Goal: Transaction & Acquisition: Purchase product/service

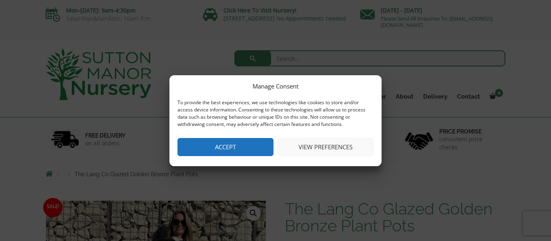
click at [314, 149] on button "View preferences" at bounding box center [325, 147] width 96 height 18
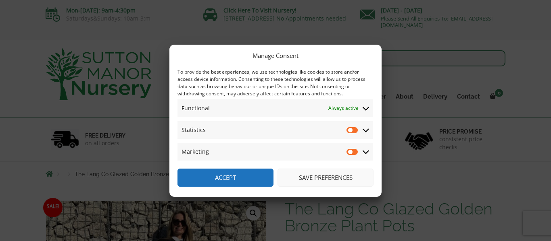
click at [337, 131] on span "Statistics Statistics" at bounding box center [274, 130] width 195 height 18
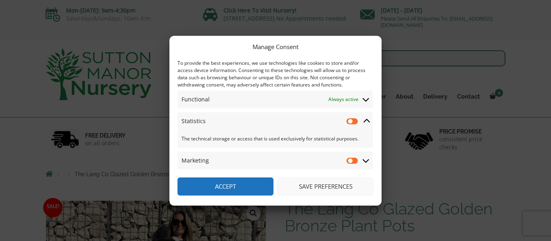
click at [348, 185] on button "Save preferences" at bounding box center [325, 187] width 96 height 18
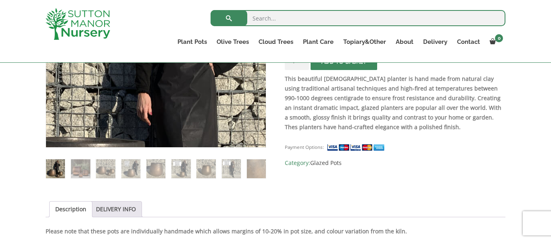
scroll to position [258, 0]
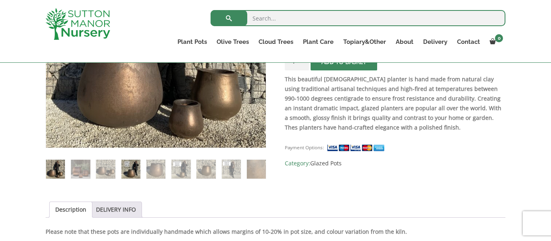
click at [131, 172] on img at bounding box center [130, 169] width 19 height 19
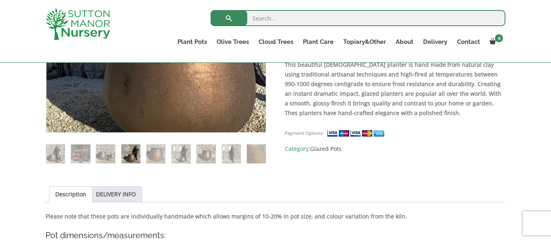
scroll to position [273, 0]
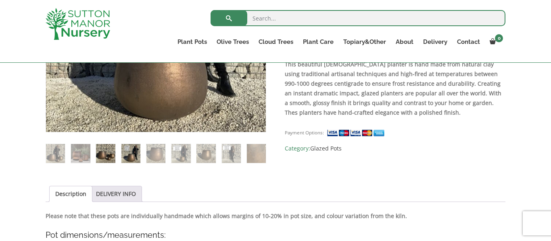
click at [107, 159] on img at bounding box center [105, 153] width 19 height 19
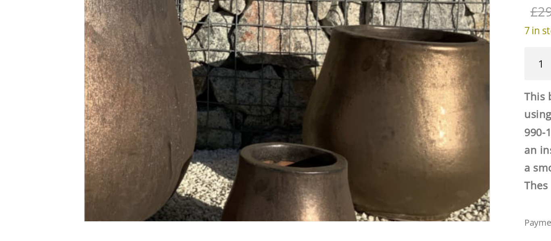
scroll to position [175, 0]
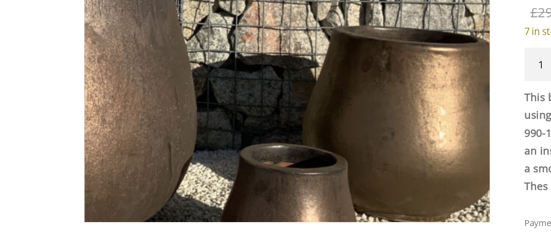
click at [239, 202] on img at bounding box center [87, 122] width 403 height 403
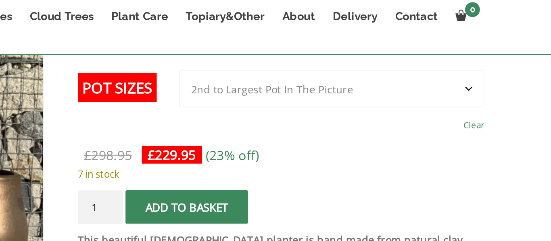
scroll to position [174, 0]
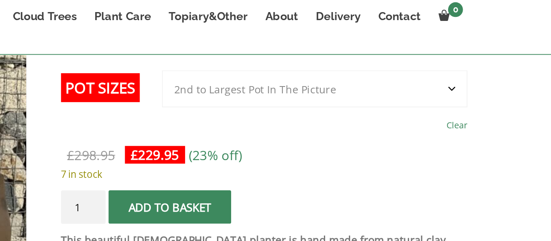
click at [495, 80] on select "Choose an option 3rd to Largest Pot In The Picture 2nd to Largest Pot In The Pi…" at bounding box center [422, 81] width 166 height 20
click at [340, 71] on select "Choose an option 3rd to Largest Pot In The Picture 2nd to Largest Pot In The Pi…" at bounding box center [422, 81] width 166 height 20
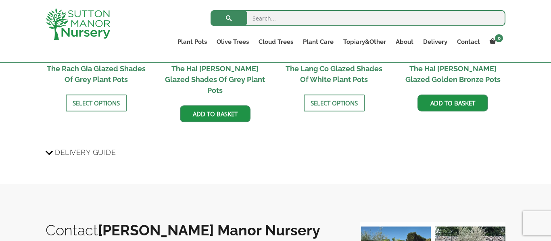
scroll to position [979, 0]
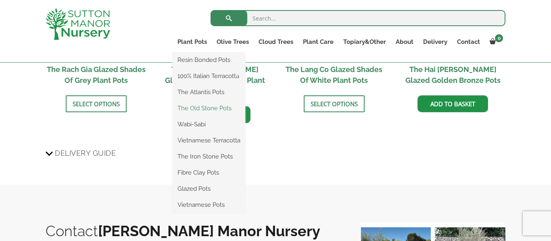
click at [217, 108] on link "The Old Stone Pots" at bounding box center [209, 108] width 73 height 12
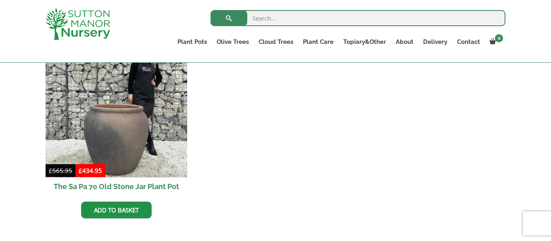
scroll to position [720, 0]
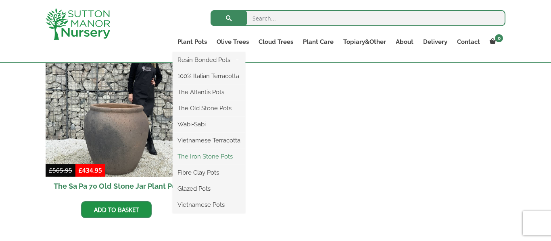
click at [193, 157] on link "The Iron Stone Pots" at bounding box center [209, 157] width 73 height 12
